Goal: Task Accomplishment & Management: Manage account settings

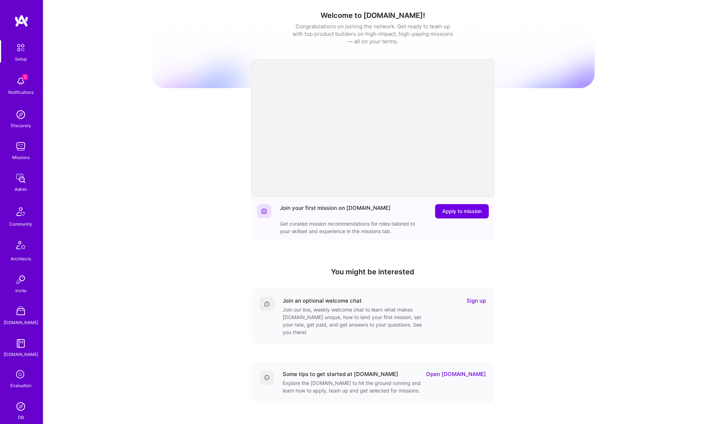
scroll to position [1, 0]
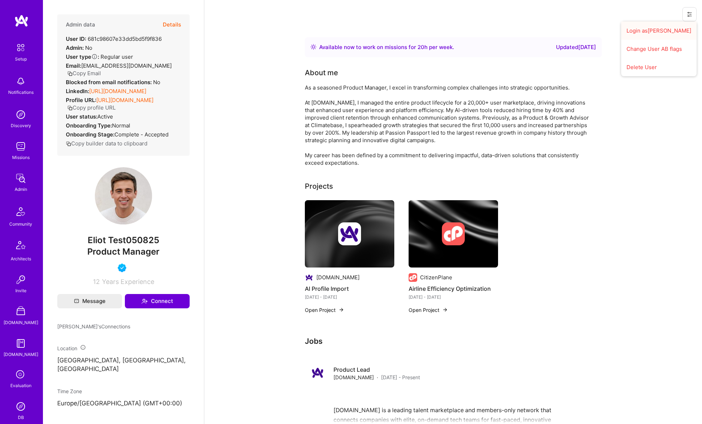
click at [679, 28] on button "Login as Eliot" at bounding box center [660, 30] width 76 height 18
